Goal: Transaction & Acquisition: Obtain resource

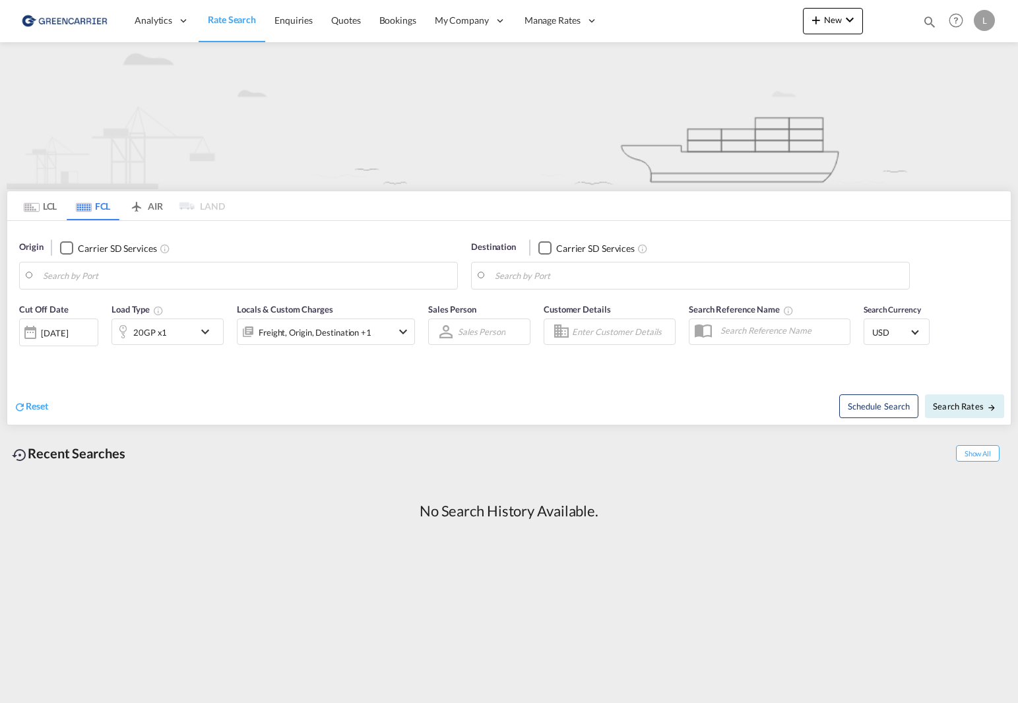
drag, startPoint x: 664, startPoint y: 601, endPoint x: 614, endPoint y: 659, distance: 76.7
click at [664, 602] on md-content "Analytics Reports Dashboard Rate Search Enquiries Quotes Bookings" at bounding box center [509, 351] width 1018 height 703
click at [177, 284] on input "Search by Port" at bounding box center [247, 276] width 408 height 20
drag, startPoint x: 148, startPoint y: 526, endPoint x: 390, endPoint y: 365, distance: 290.4
click at [148, 527] on div "No Search History Available." at bounding box center [509, 511] width 1004 height 47
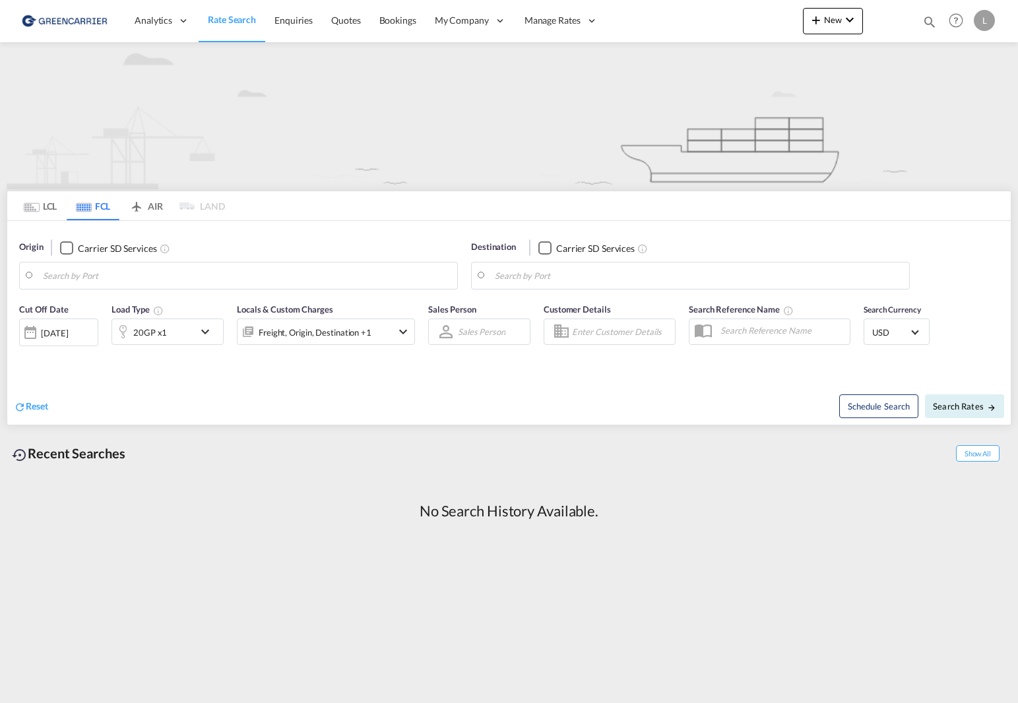
click at [243, 270] on input "Search by Port" at bounding box center [247, 276] width 408 height 20
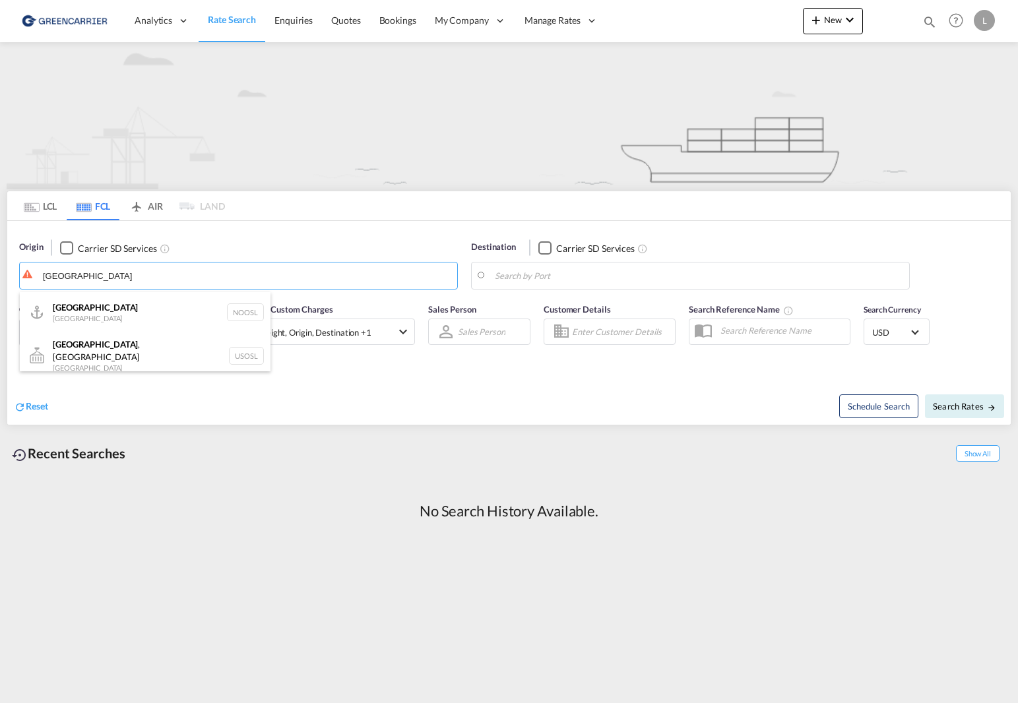
drag, startPoint x: 140, startPoint y: 317, endPoint x: 578, endPoint y: 271, distance: 439.6
click at [142, 317] on div "[GEOGRAPHIC_DATA] [GEOGRAPHIC_DATA] NOOSL" at bounding box center [145, 312] width 251 height 40
type input "[GEOGRAPHIC_DATA], NOOSL"
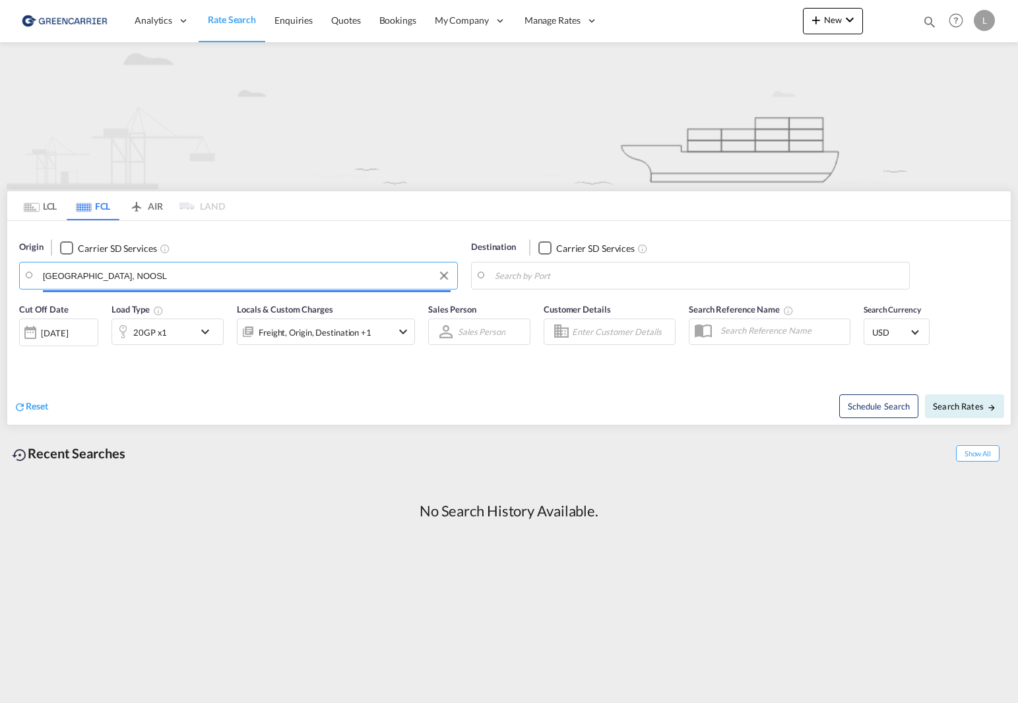
click at [583, 271] on input "Search by Port" at bounding box center [699, 276] width 408 height 20
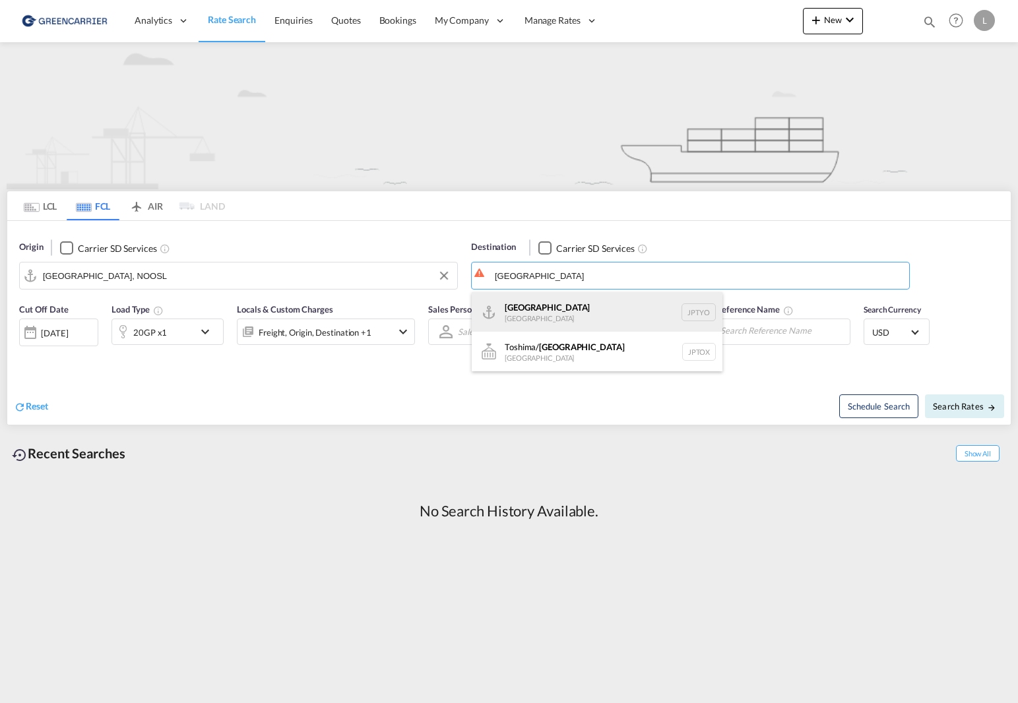
click at [559, 308] on div "Tokyo [GEOGRAPHIC_DATA] JPTYO" at bounding box center [597, 312] width 251 height 40
type input "[GEOGRAPHIC_DATA], JPTYO"
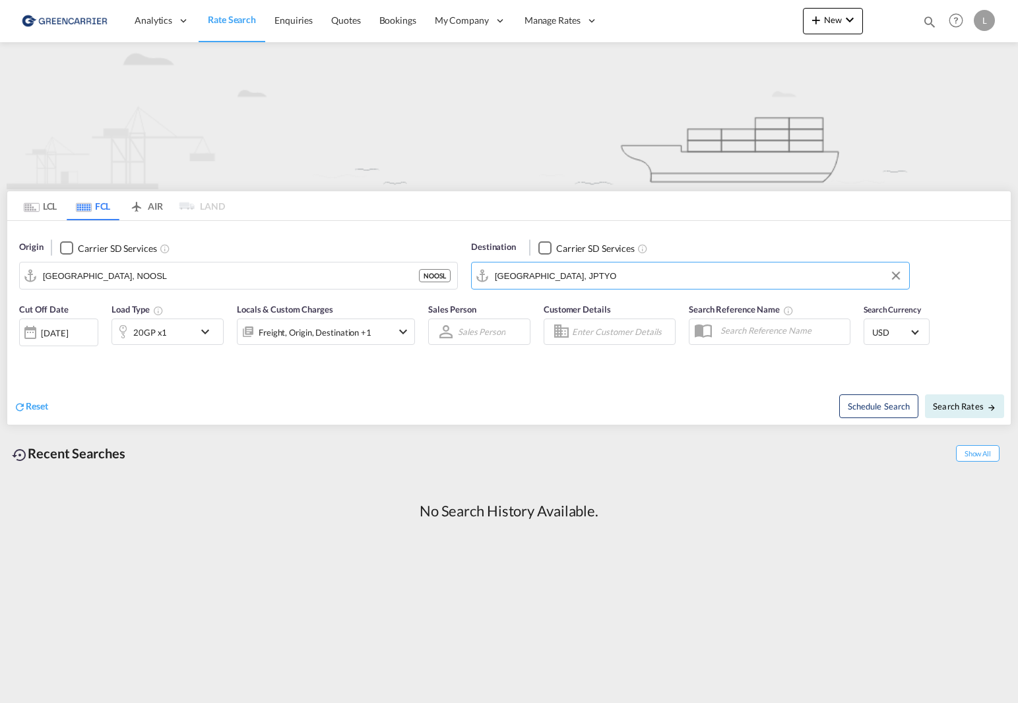
click at [40, 214] on md-tab-item "LCL" at bounding box center [40, 205] width 53 height 29
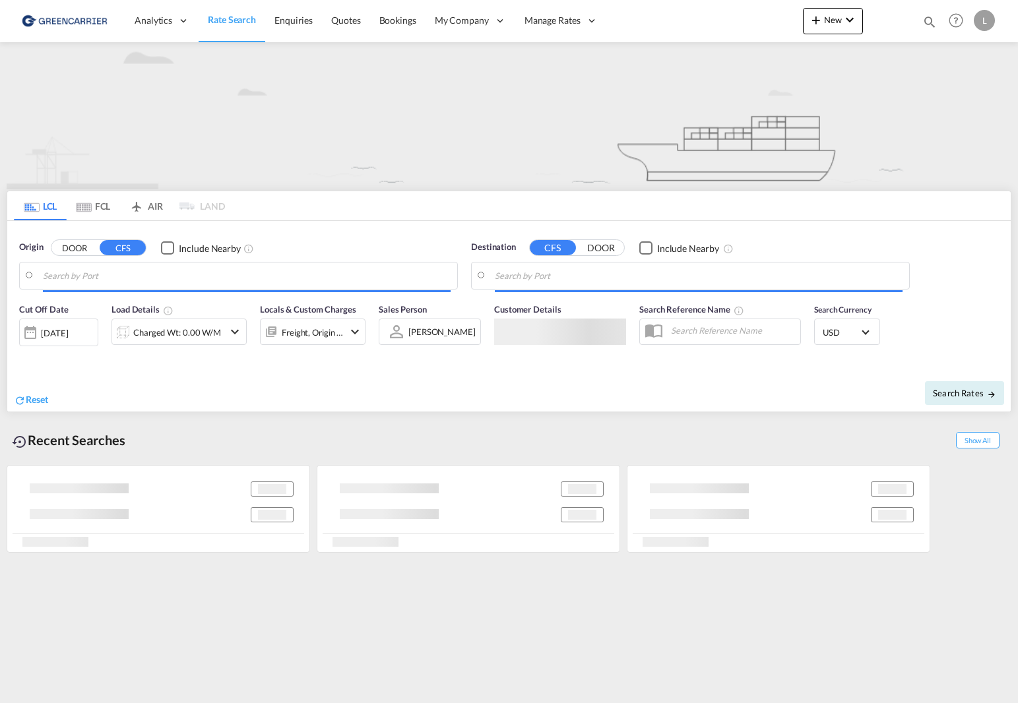
click at [117, 280] on input "Search by Port" at bounding box center [247, 276] width 408 height 20
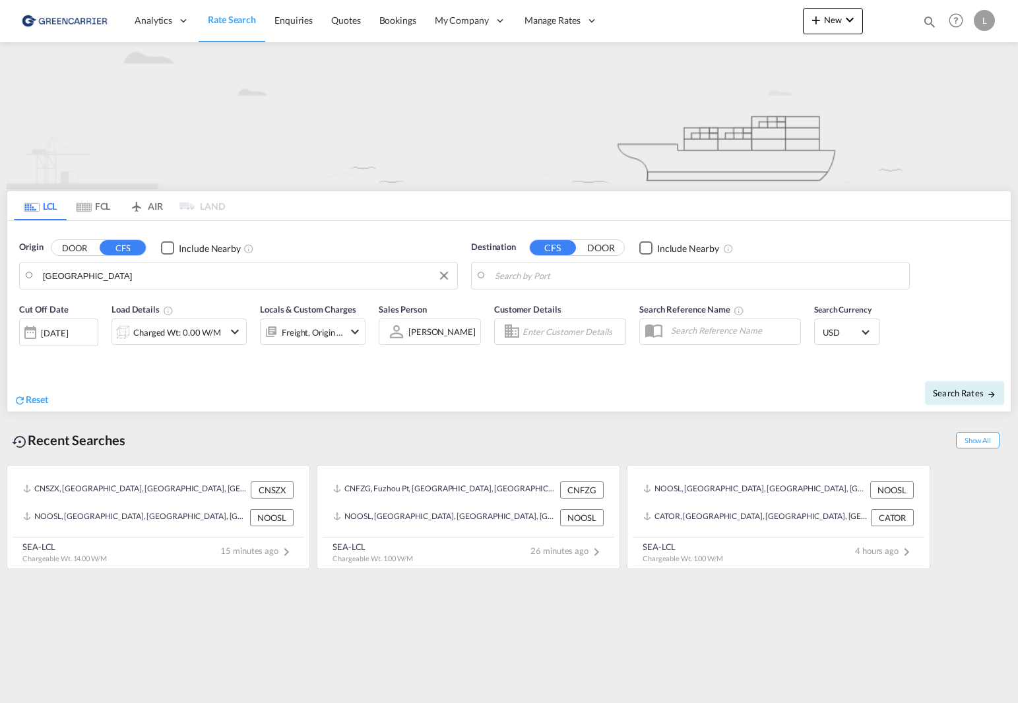
drag, startPoint x: -49, startPoint y: 280, endPoint x: -118, endPoint y: 267, distance: 69.8
click at [0, 267] on html "Analytics Reports Dashboard Rate Search Enquiries Quotes" at bounding box center [509, 351] width 1018 height 703
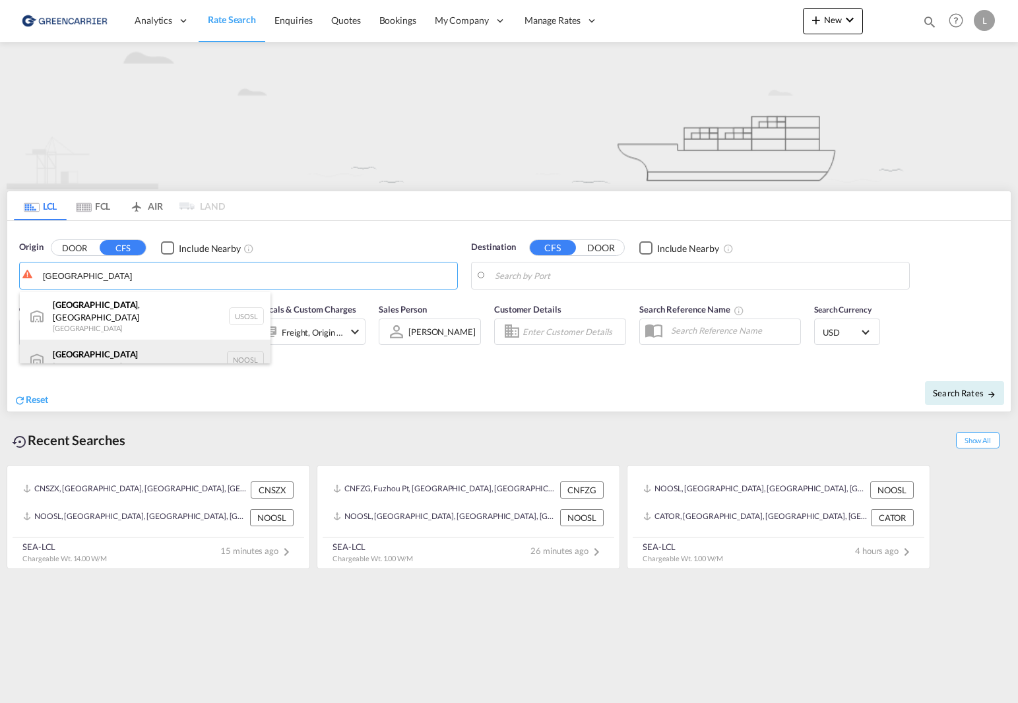
click at [133, 355] on div "[GEOGRAPHIC_DATA] [GEOGRAPHIC_DATA] NOOSL" at bounding box center [145, 360] width 251 height 40
type input "[GEOGRAPHIC_DATA], NOOSL"
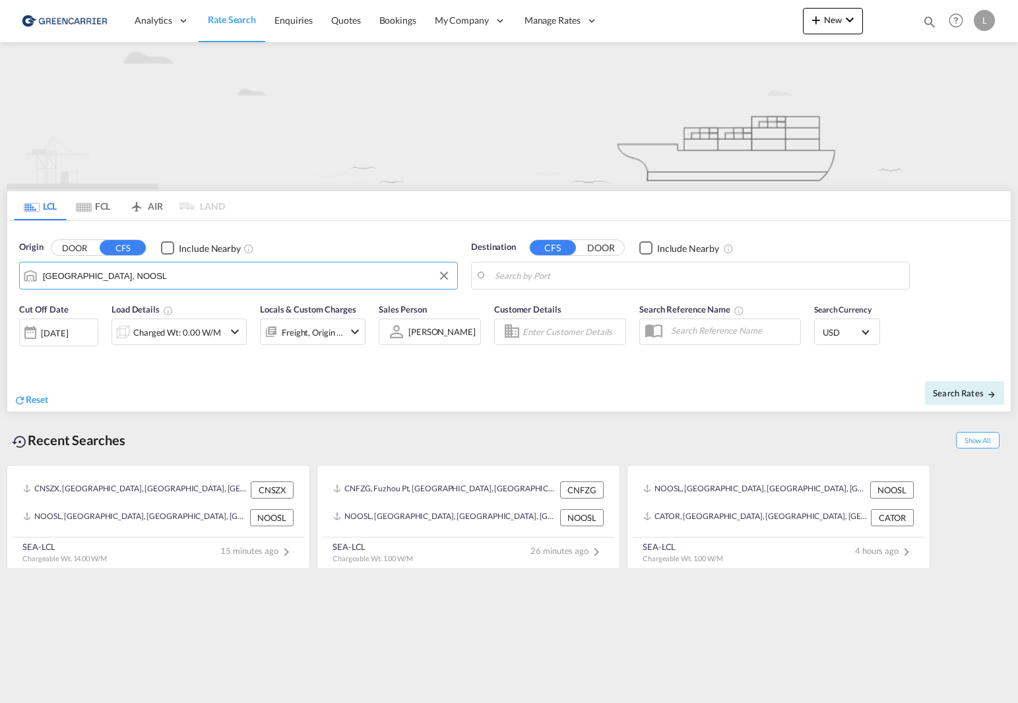
click at [609, 274] on body "Analytics Reports Dashboard Rate Search Enquiries Quotes Bookings" at bounding box center [509, 351] width 1018 height 703
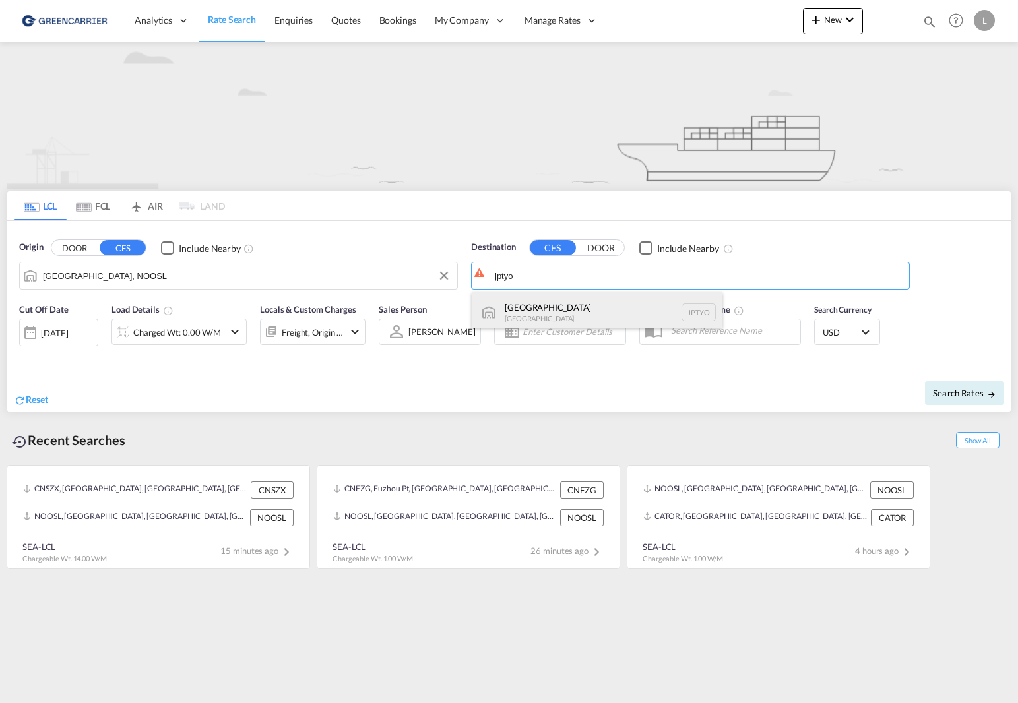
click at [615, 305] on div "Tokyo [GEOGRAPHIC_DATA] JPTYO" at bounding box center [597, 312] width 251 height 40
type input "[GEOGRAPHIC_DATA], JPTYO"
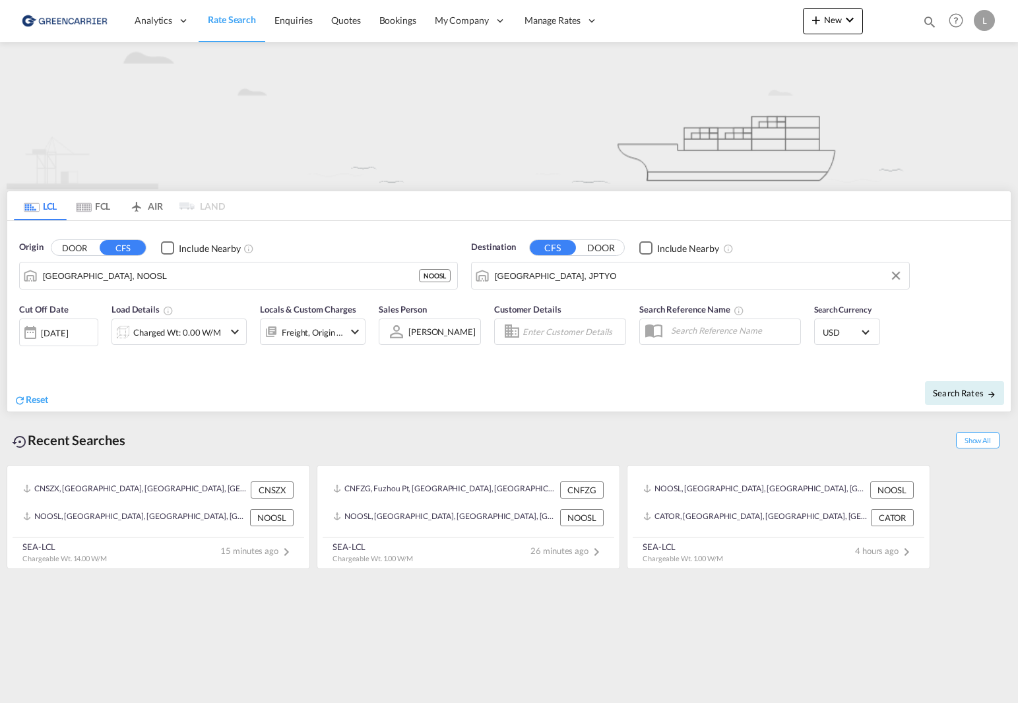
click at [199, 343] on div "Charged Wt: 0.00 W/M" at bounding box center [167, 332] width 111 height 26
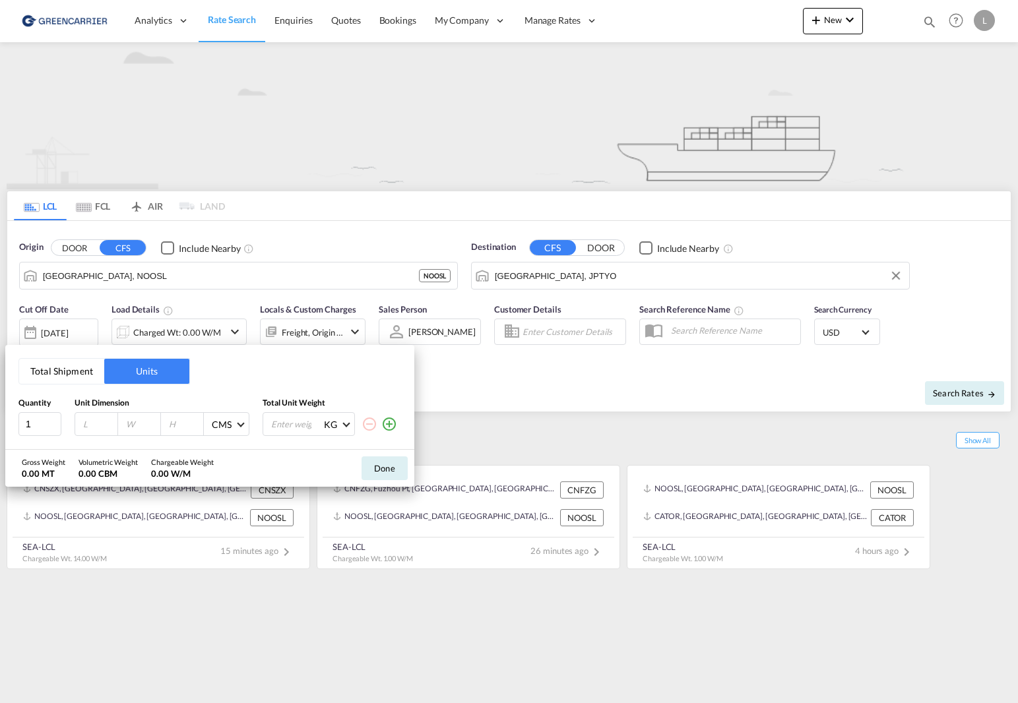
click at [88, 424] on input "number" at bounding box center [100, 424] width 36 height 12
type input "500"
type input "80"
type input "850"
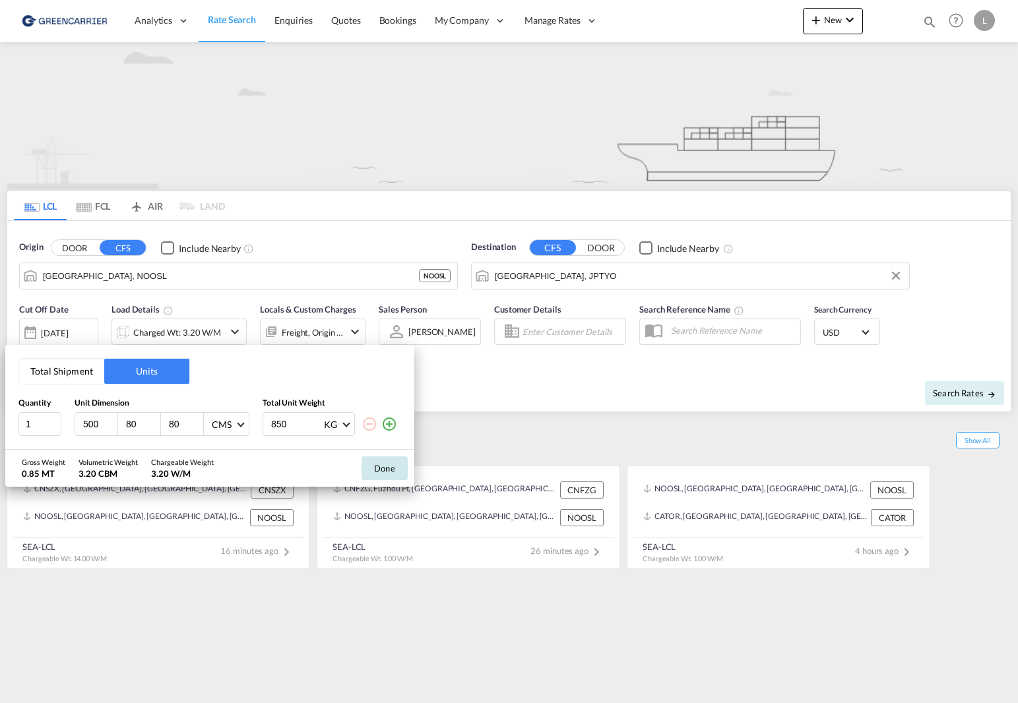
click at [361, 469] on button "Done" at bounding box center [384, 468] width 46 height 24
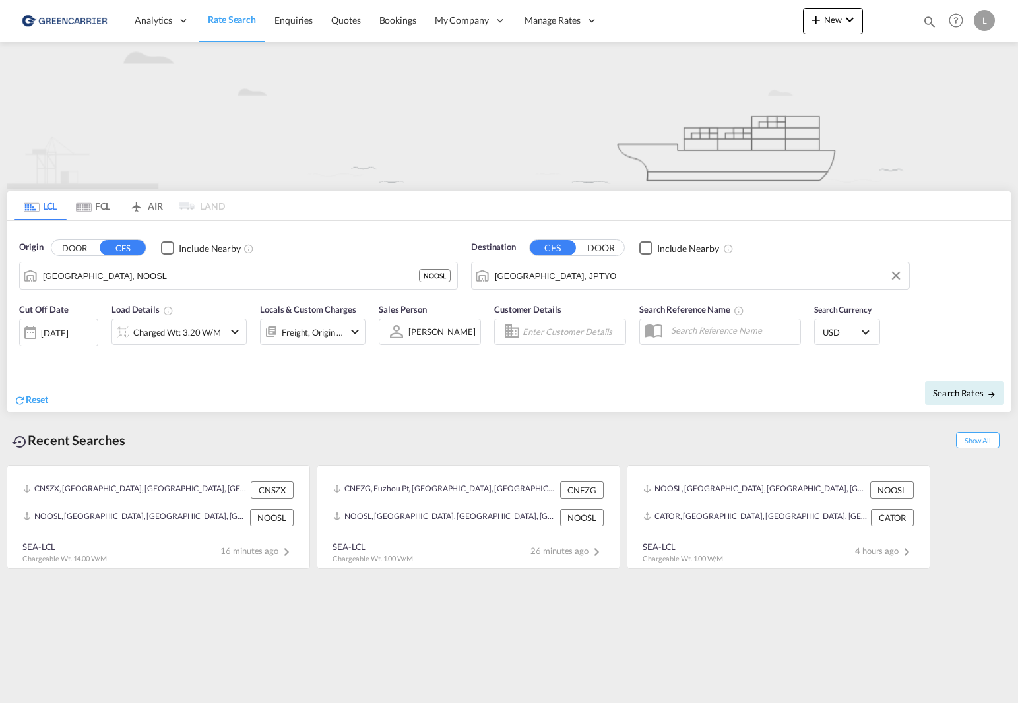
click at [850, 332] on span "USD" at bounding box center [840, 332] width 37 height 12
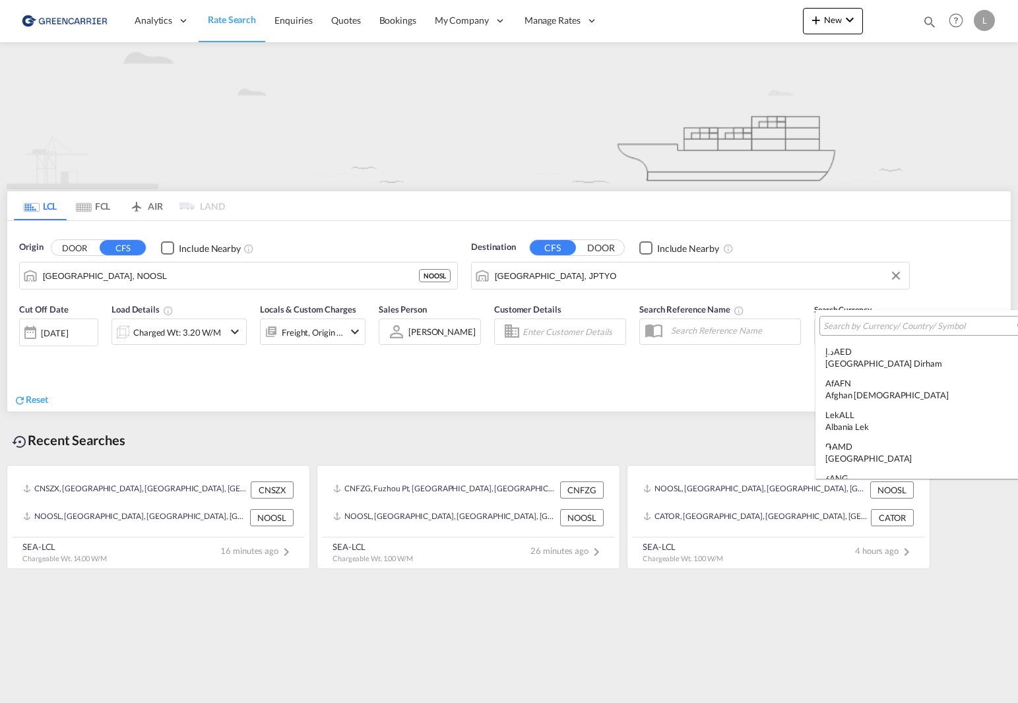
scroll to position [4553, 0]
click at [865, 328] on input "search" at bounding box center [919, 326] width 193 height 12
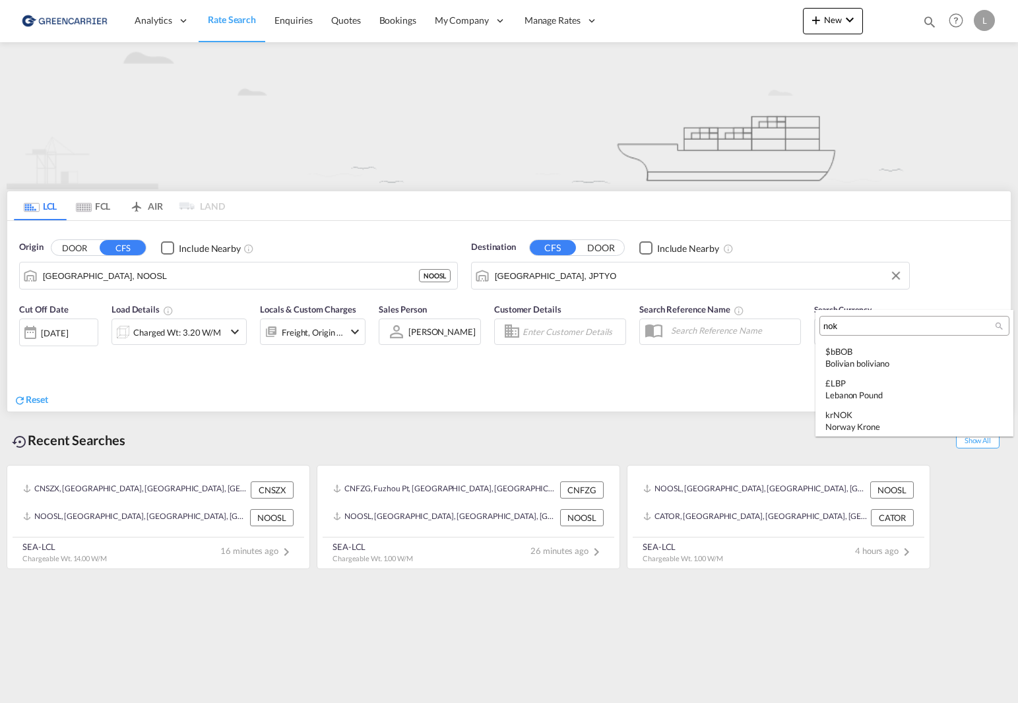
scroll to position [0, 0]
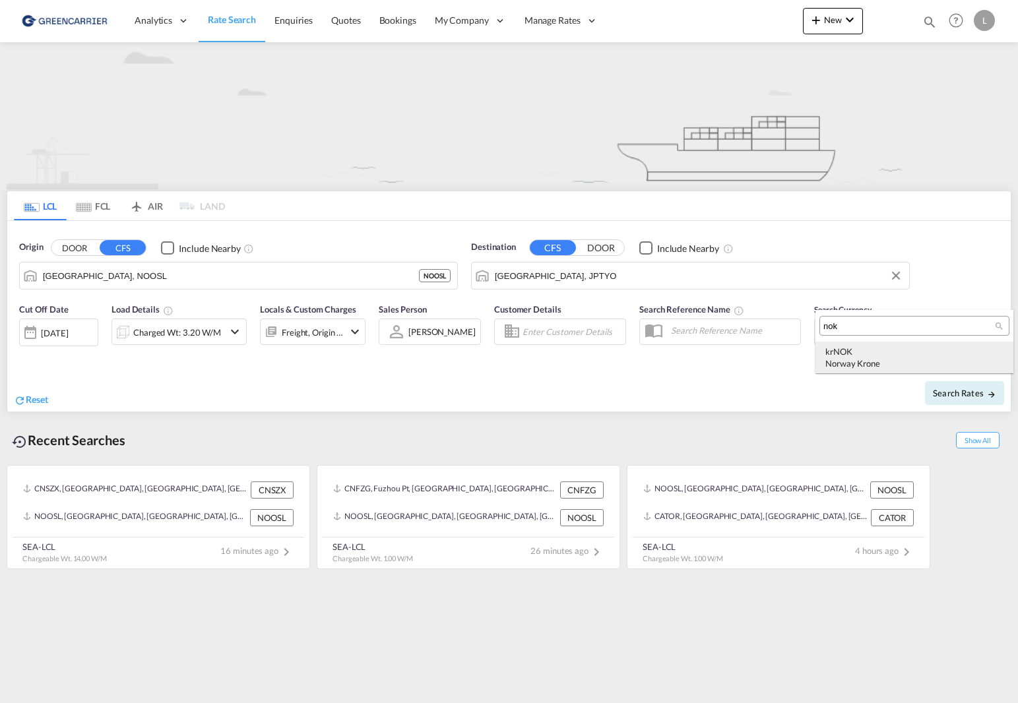
type input "nok"
click at [886, 346] on div "kr NOK Norway Krone" at bounding box center [914, 358] width 178 height 24
click at [951, 388] on span "Search Rates" at bounding box center [963, 393] width 63 height 11
type input "NOOSL to JPTYO / [DATE]"
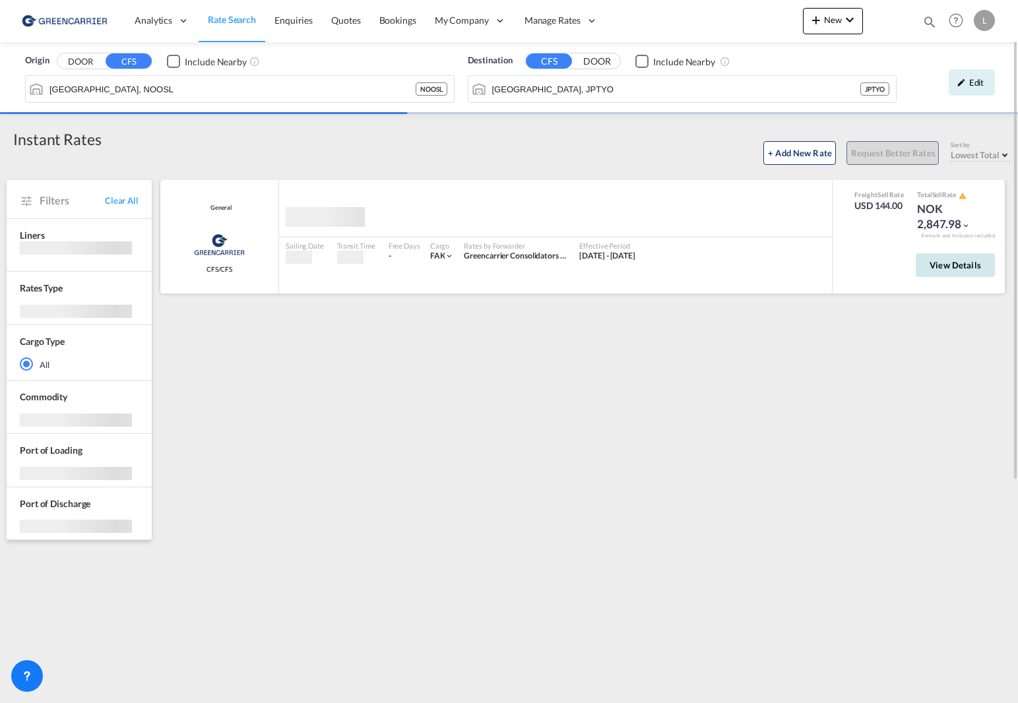
click at [947, 270] on span "View Details" at bounding box center [954, 265] width 51 height 11
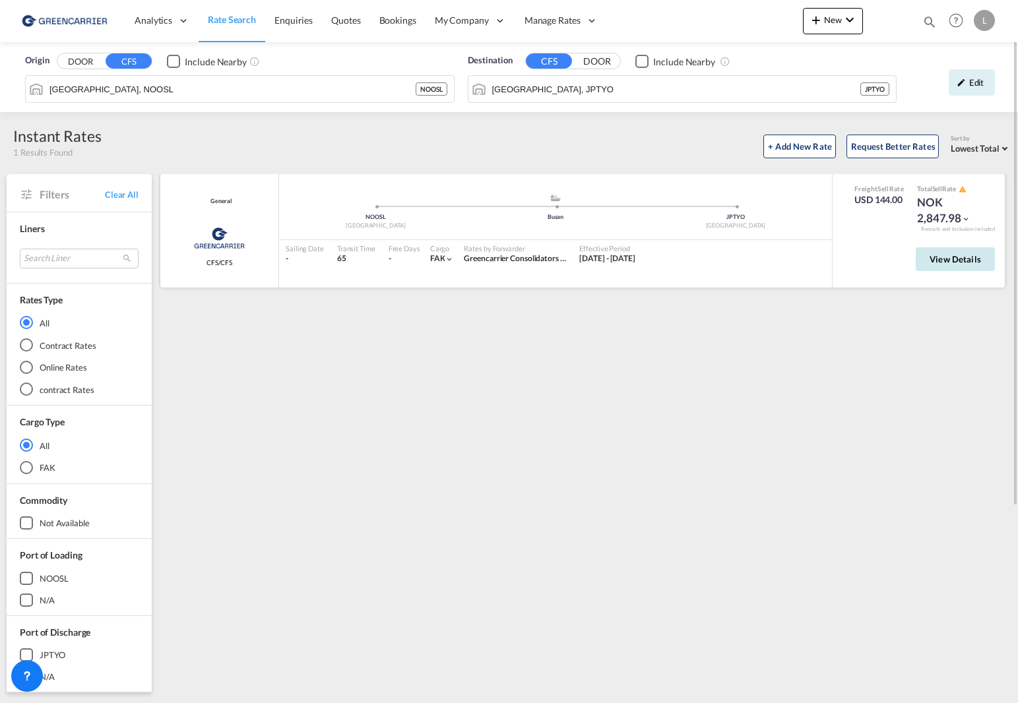
click at [948, 254] on span "View Details" at bounding box center [954, 259] width 51 height 11
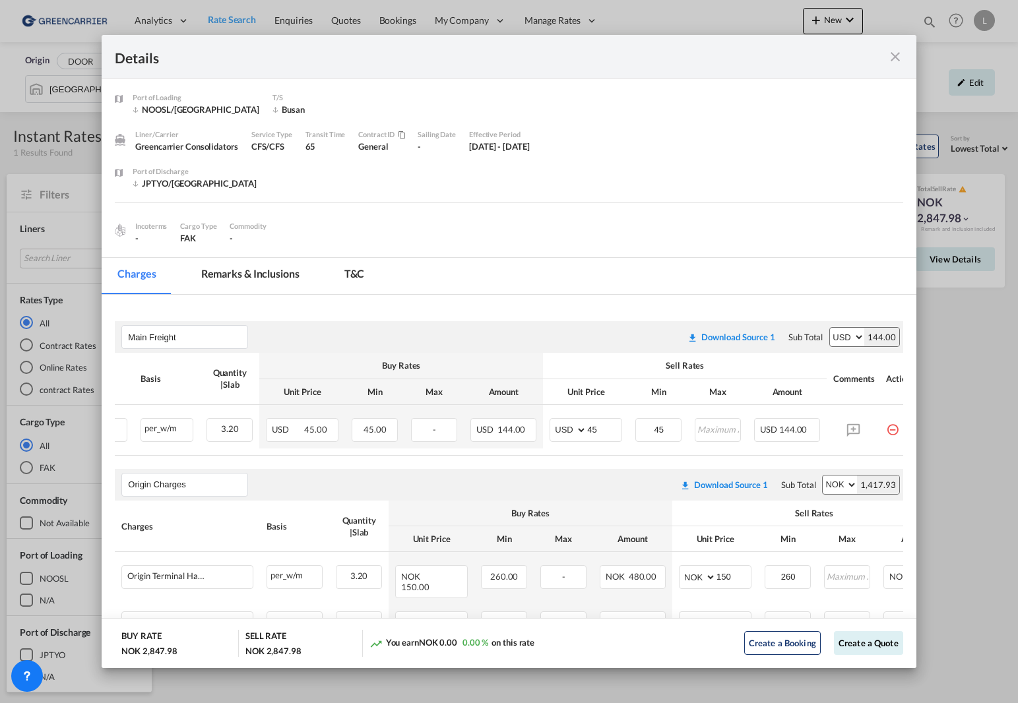
scroll to position [0, 156]
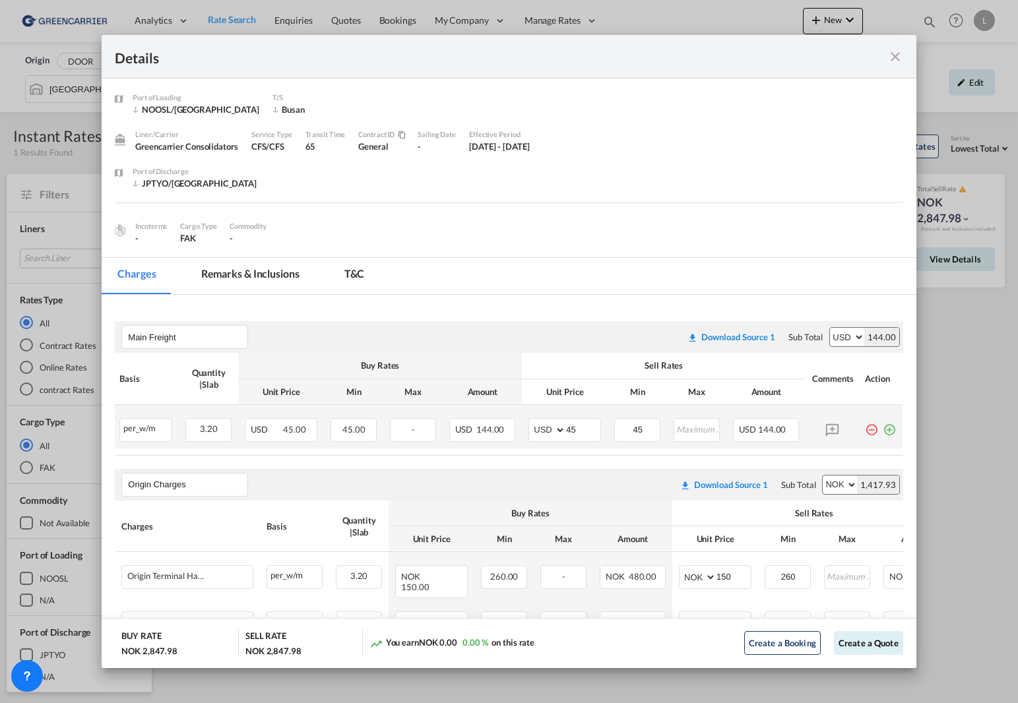
click at [883, 431] on md-icon "icon-plus-circle-outline green-400-fg" at bounding box center [888, 424] width 13 height 13
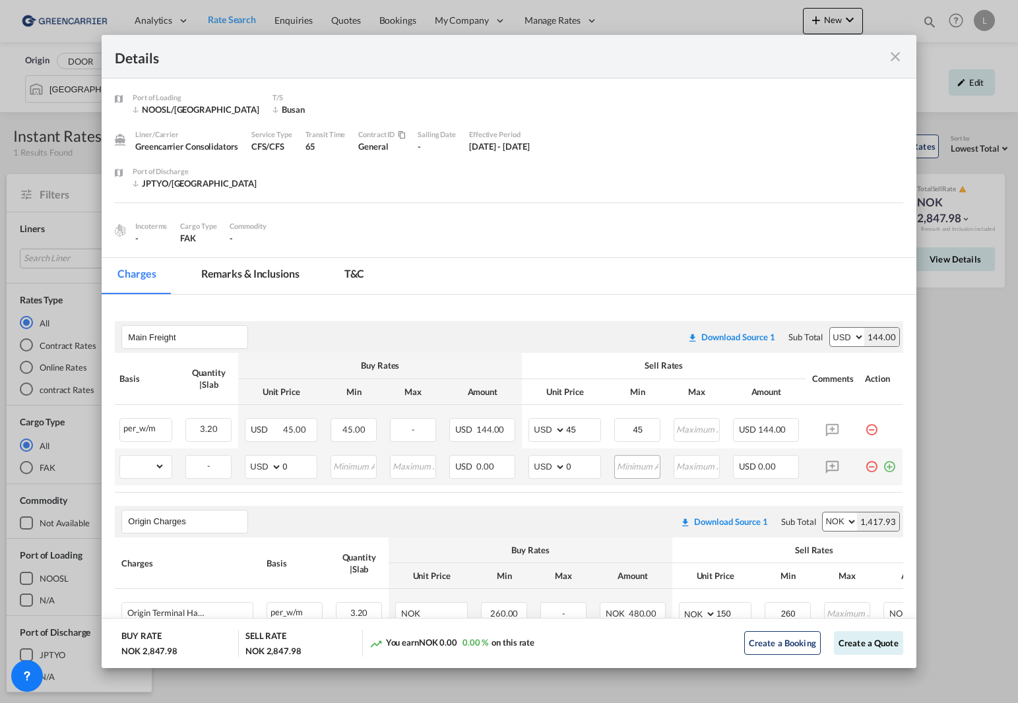
scroll to position [0, 0]
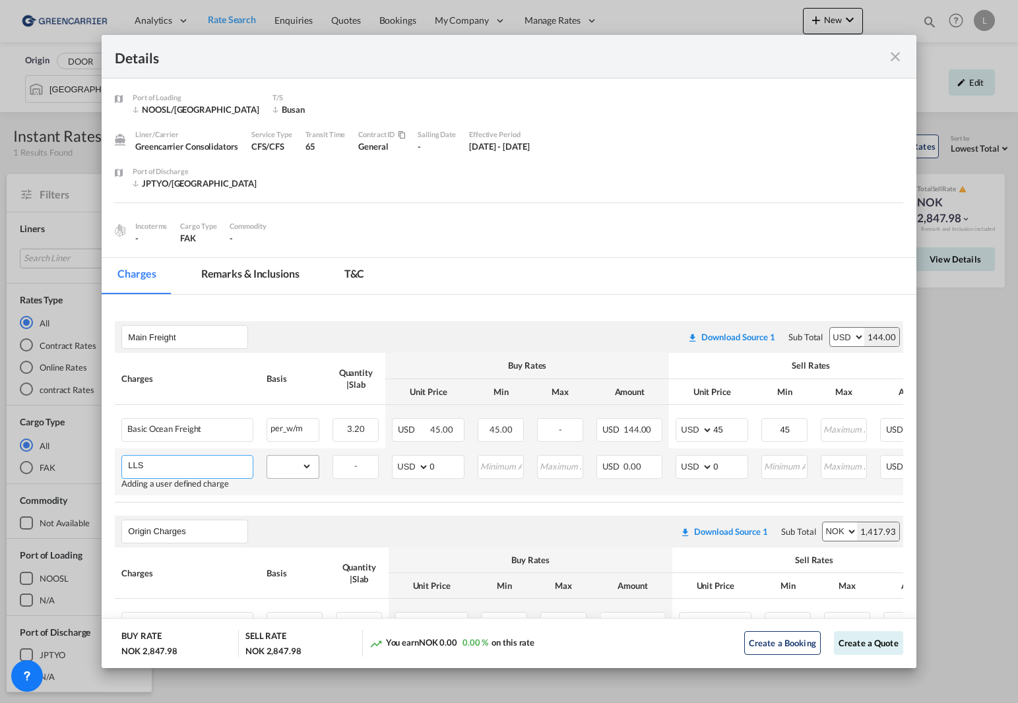
type input "LLS"
click at [308, 468] on select "gross_weight volumetric_weight per_shipment per_bl per_km per_hawb per_kg flat …" at bounding box center [289, 466] width 45 height 21
select select "per_bl"
click at [267, 456] on select "gross_weight volumetric_weight per_shipment per_bl per_km per_hawb per_kg flat …" at bounding box center [289, 466] width 45 height 21
click at [441, 469] on input "0" at bounding box center [446, 466] width 34 height 20
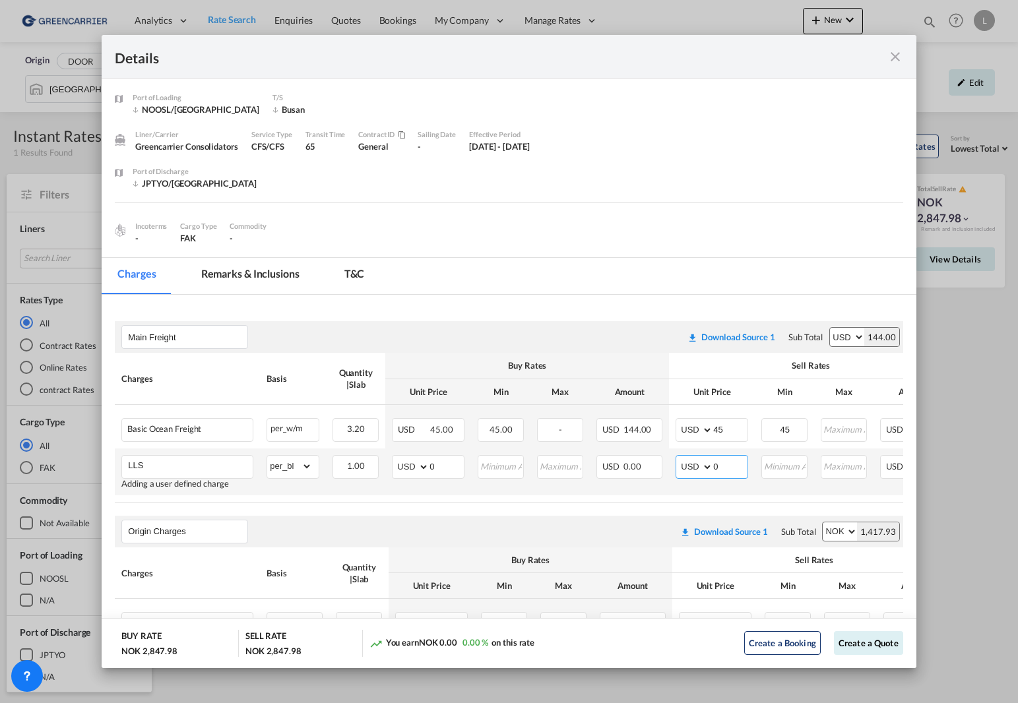
drag, startPoint x: 721, startPoint y: 469, endPoint x: 690, endPoint y: 469, distance: 31.7
click at [691, 469] on md-input-container "AED AFN ALL AMD ANG AOA ARS AUD AWG AZN BAM BBD BDT BGN BHD BIF BMD BND [PERSON…" at bounding box center [711, 467] width 73 height 24
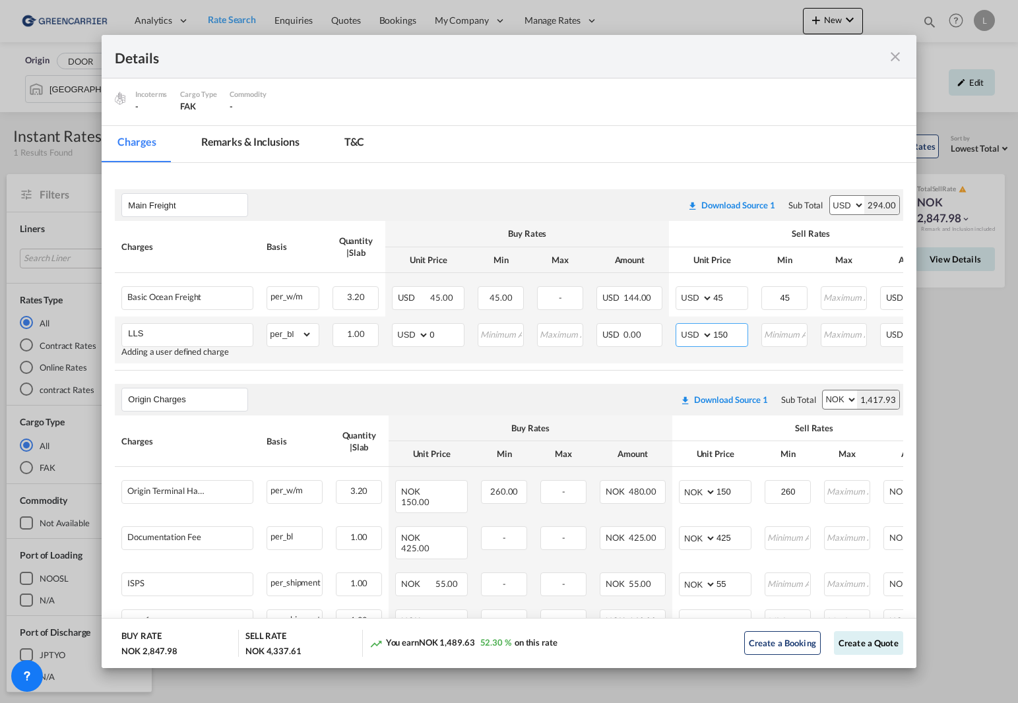
drag, startPoint x: 733, startPoint y: 329, endPoint x: 693, endPoint y: 329, distance: 40.2
click at [693, 329] on md-input-container "AED AFN ALL AMD ANG AOA ARS AUD AWG AZN BAM BBD BDT BGN BHD BIF BMD BND [PERSON…" at bounding box center [711, 335] width 73 height 24
type input "100"
drag, startPoint x: 715, startPoint y: 375, endPoint x: 874, endPoint y: 375, distance: 158.3
click at [874, 375] on air-lcl-rate-modification "Main Freight Please enter leg name Leg Name Already Exists Download Source 1 Su…" at bounding box center [508, 453] width 787 height 554
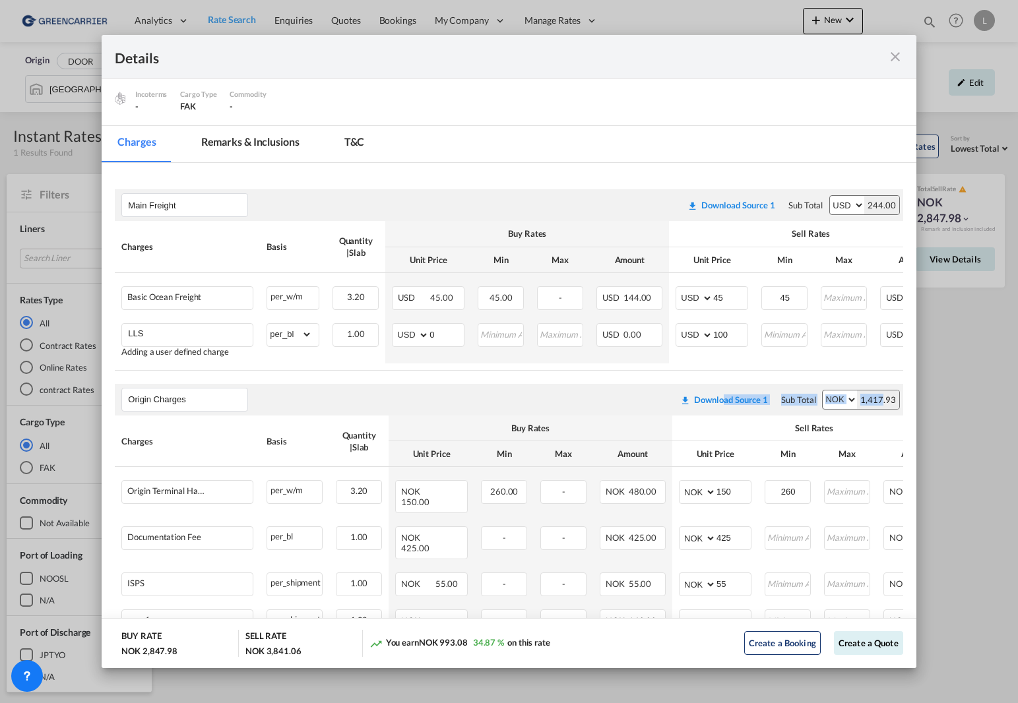
scroll to position [0, 146]
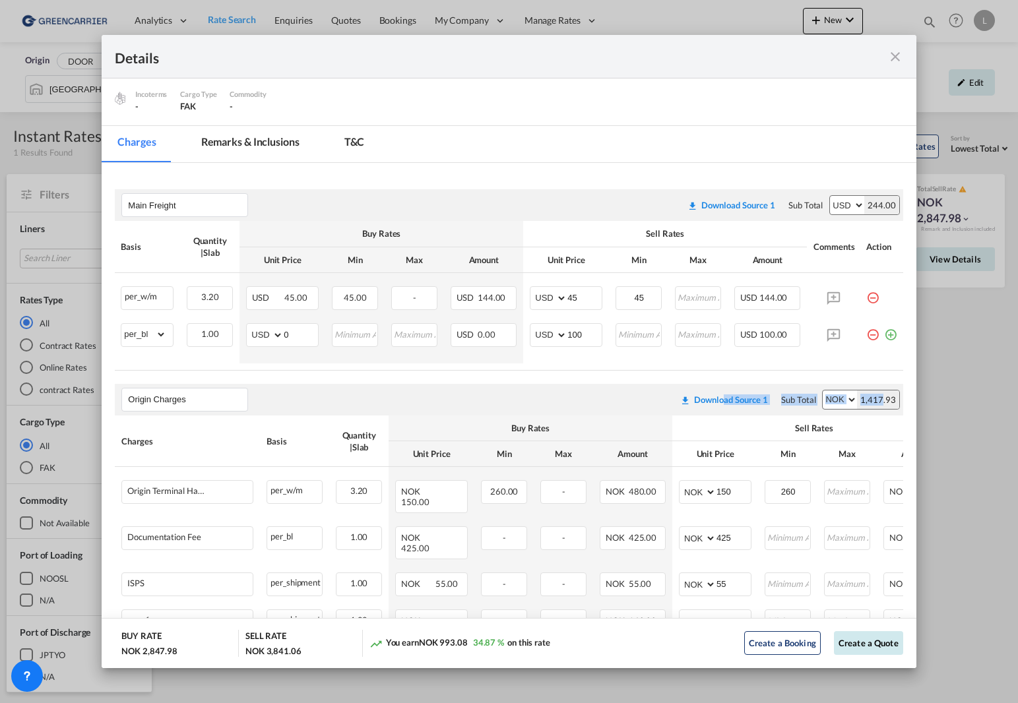
click at [847, 646] on button "Create a Quote" at bounding box center [868, 643] width 69 height 24
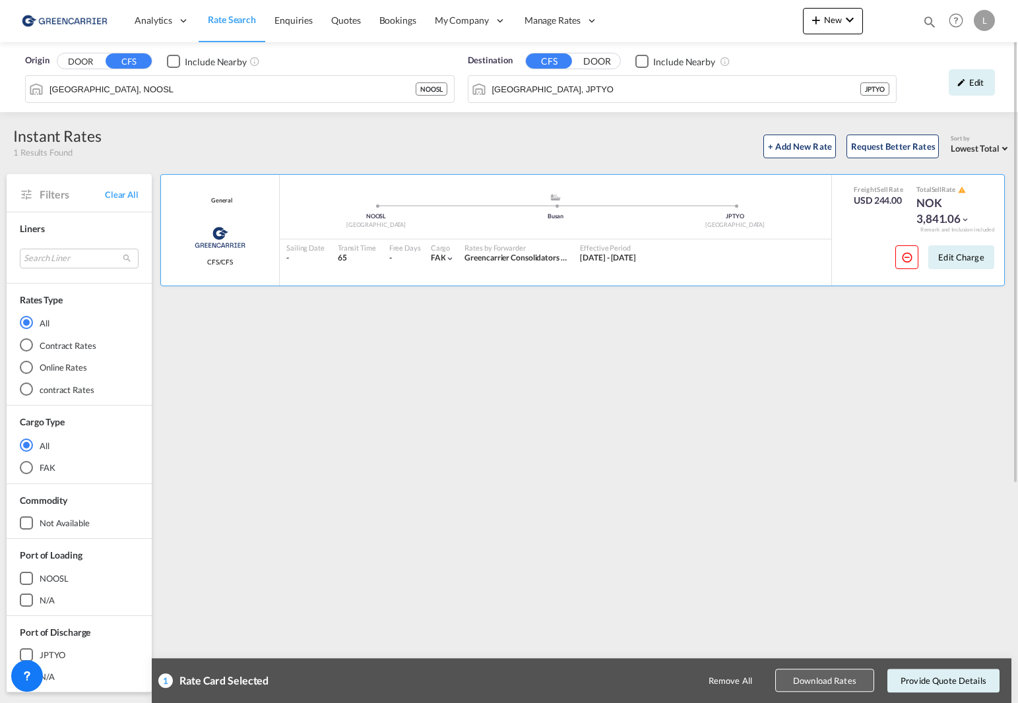
click at [840, 682] on button "Download Rates" at bounding box center [824, 680] width 99 height 23
click at [388, 16] on span "Bookings" at bounding box center [397, 20] width 37 height 11
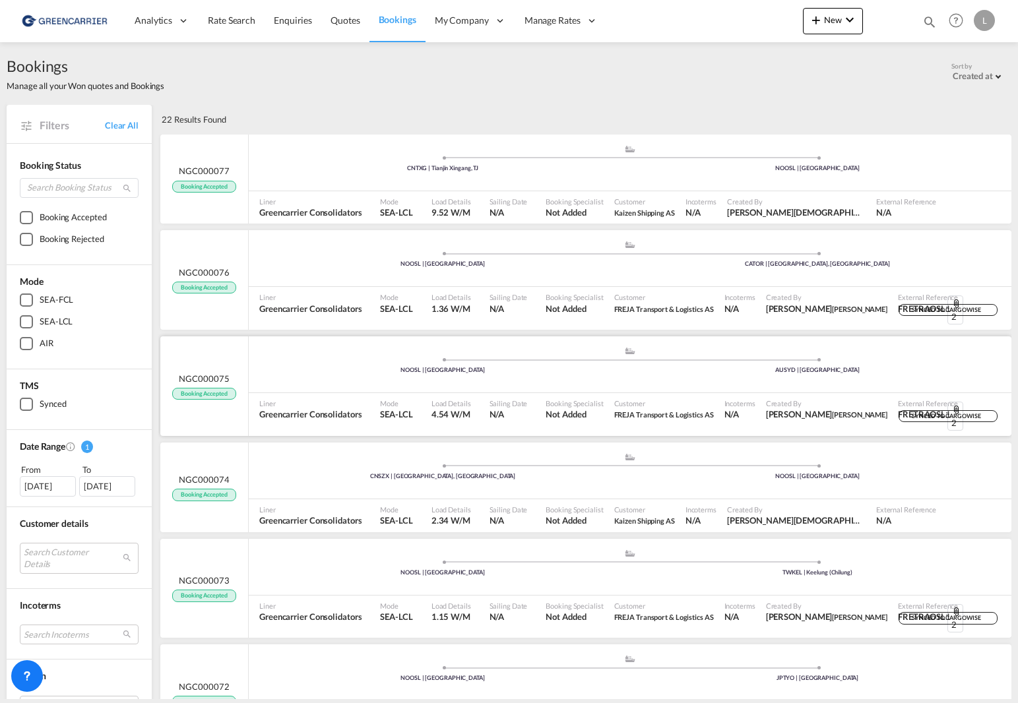
click at [340, 371] on div ".a{fill:#aaa8ad;} .a{fill:#aaa8ad;} NOOSL | [GEOGRAPHIC_DATA] AUSYD | [GEOGRAPH…" at bounding box center [630, 366] width 762 height 40
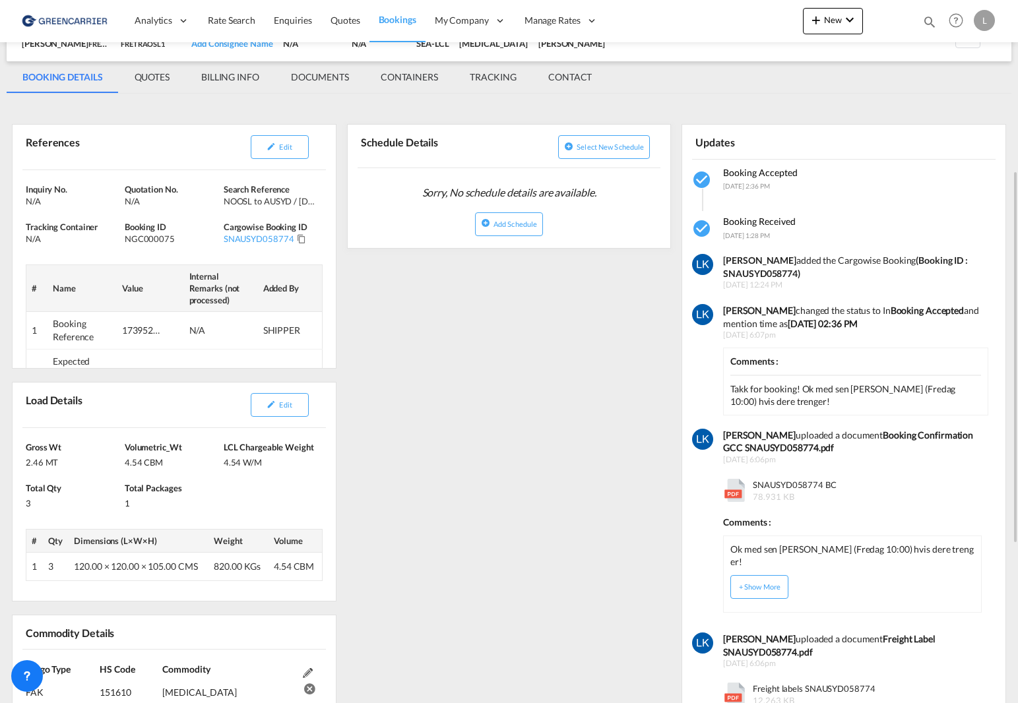
scroll to position [264, 0]
